Goal: Book appointment/travel/reservation

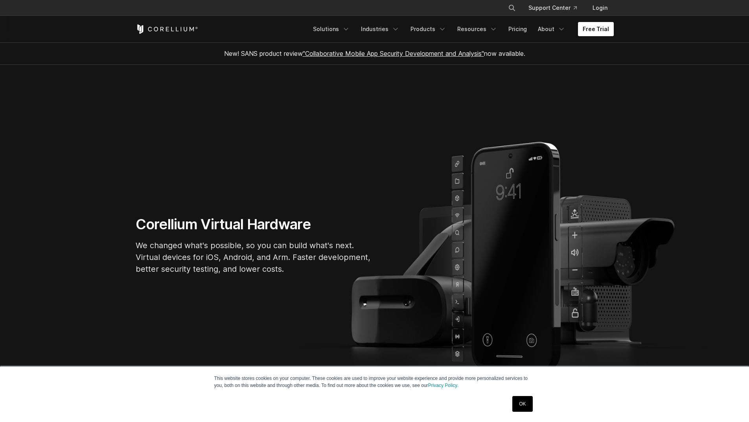
click at [599, 23] on link "Free Trial" at bounding box center [596, 29] width 36 height 14
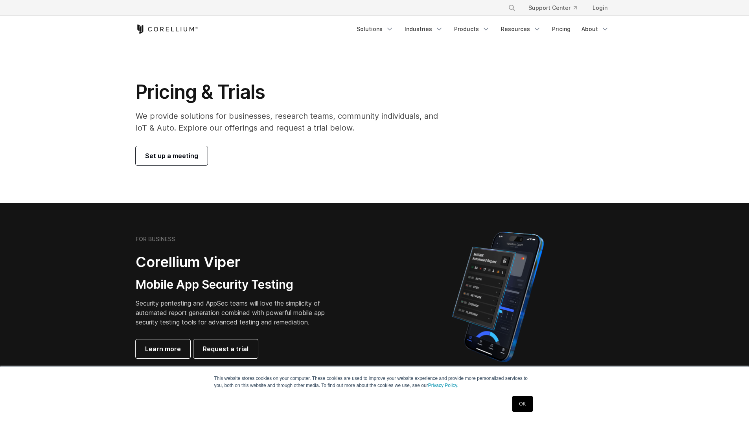
click at [193, 159] on span "Set up a meeting" at bounding box center [171, 155] width 53 height 9
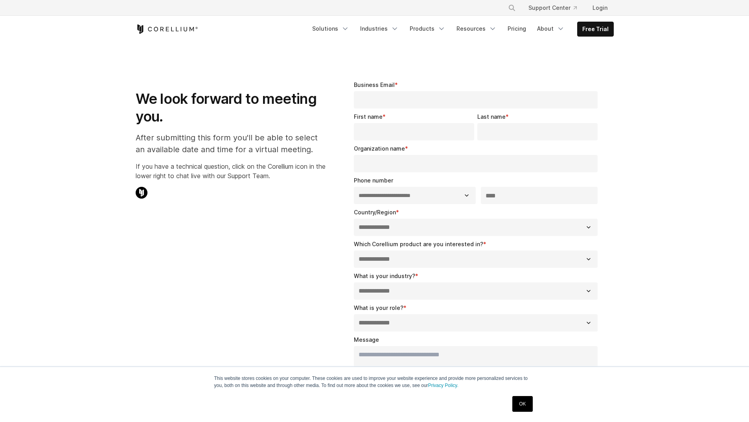
select select "**"
